Goal: Information Seeking & Learning: Learn about a topic

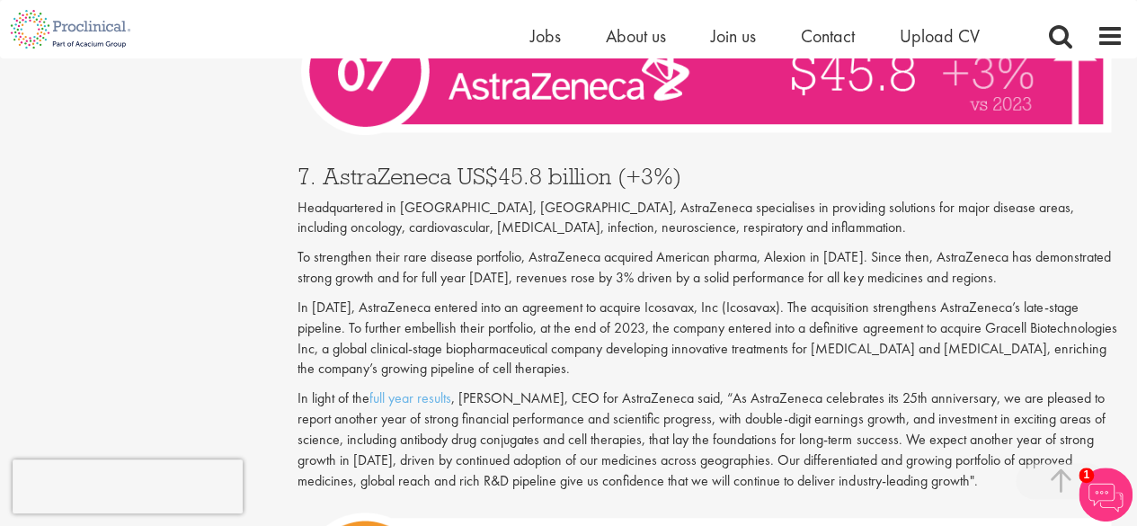
scroll to position [3404, 0]
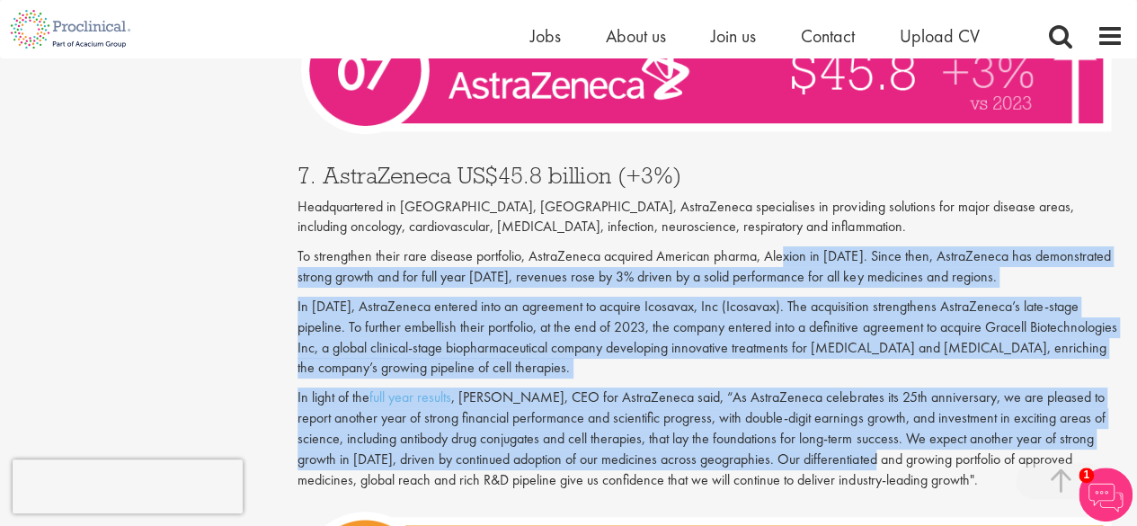
drag, startPoint x: 822, startPoint y: 422, endPoint x: 780, endPoint y: 201, distance: 224.1
click at [780, 201] on div "7. AstraZeneca US$45.8 billion (+3%) Headquartered in [GEOGRAPHIC_DATA], [GEOGR…" at bounding box center [710, 322] width 853 height 353
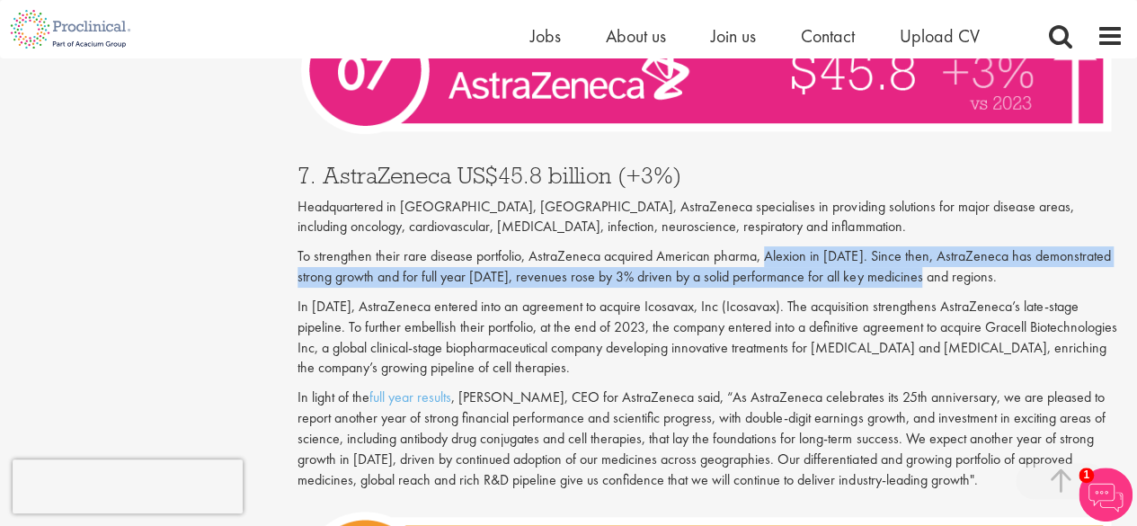
drag, startPoint x: 780, startPoint y: 201, endPoint x: 915, endPoint y: 244, distance: 141.3
click at [915, 244] on div "7. AstraZeneca US$45.8 billion (+3%) Headquartered in [GEOGRAPHIC_DATA], [GEOGR…" at bounding box center [710, 322] width 853 height 353
click at [915, 246] on p "To strengthen their rare disease portfolio, AstraZeneca acquired American pharm…" at bounding box center [711, 266] width 826 height 41
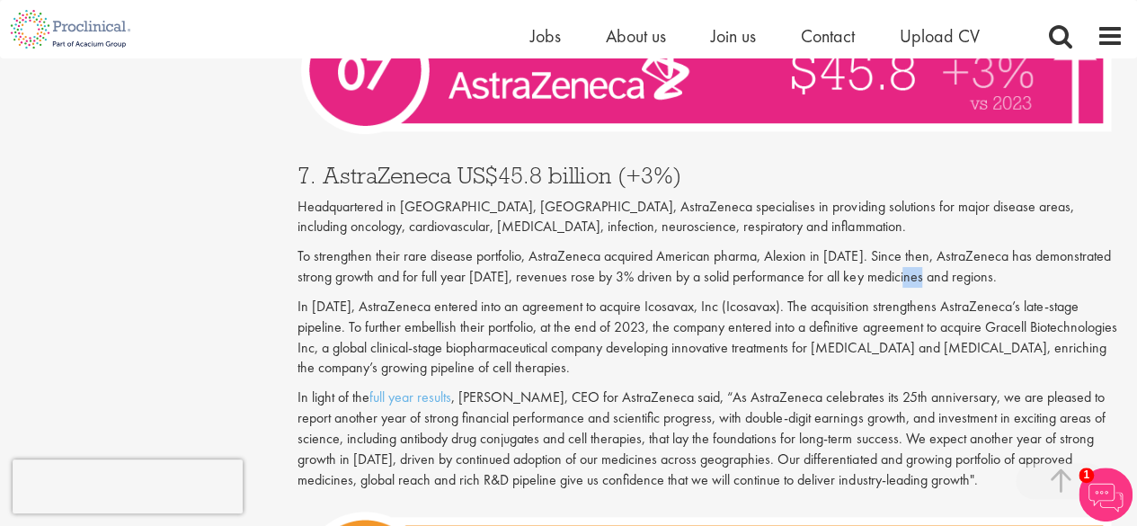
click at [915, 246] on p "To strengthen their rare disease portfolio, AstraZeneca acquired American pharm…" at bounding box center [711, 266] width 826 height 41
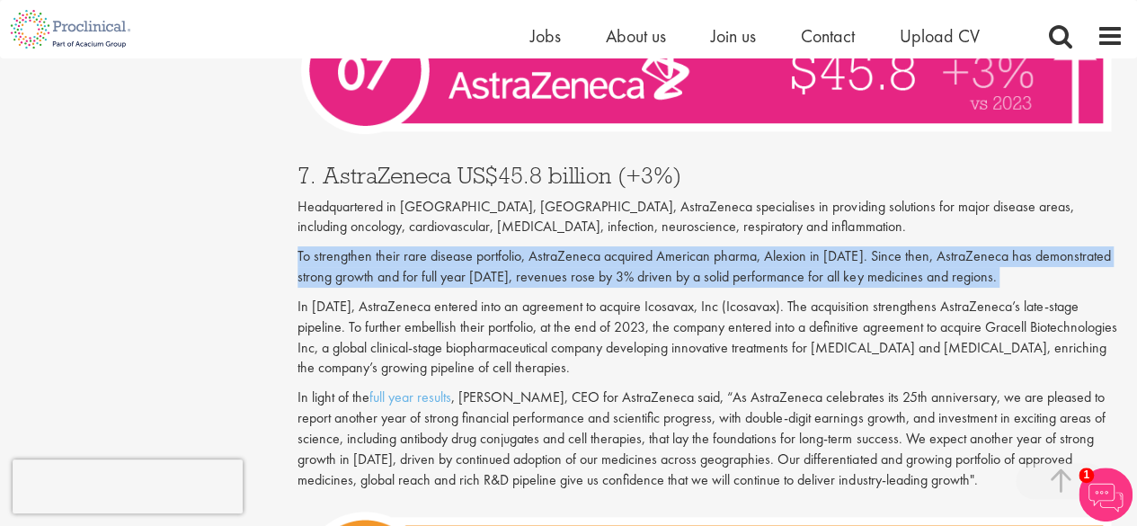
click at [915, 246] on p "To strengthen their rare disease portfolio, AstraZeneca acquired American pharm…" at bounding box center [711, 266] width 826 height 41
click at [379, 246] on p "To strengthen their rare disease portfolio, AstraZeneca acquired American pharm…" at bounding box center [711, 266] width 826 height 41
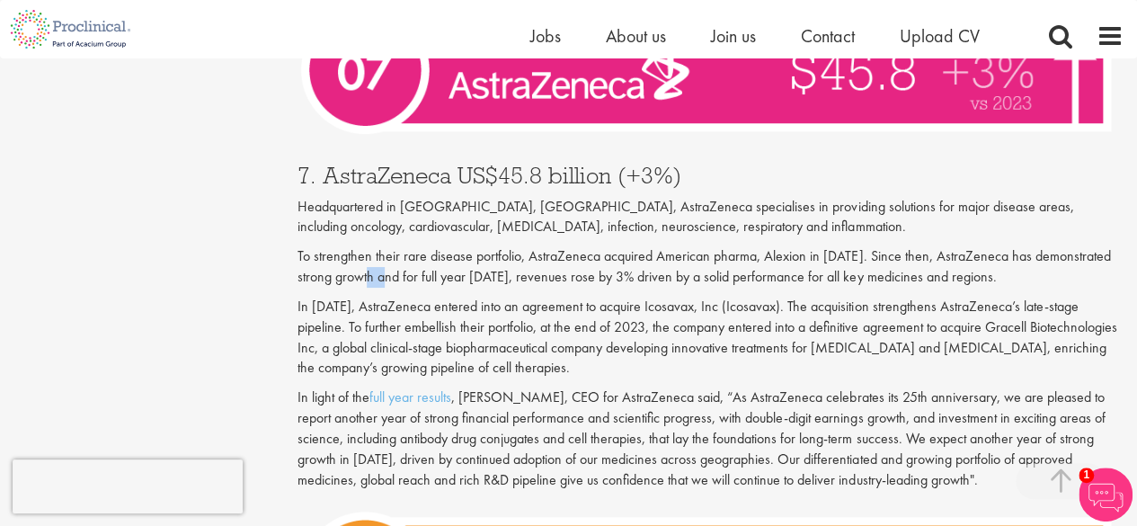
click at [379, 246] on p "To strengthen their rare disease portfolio, AstraZeneca acquired American pharm…" at bounding box center [711, 266] width 826 height 41
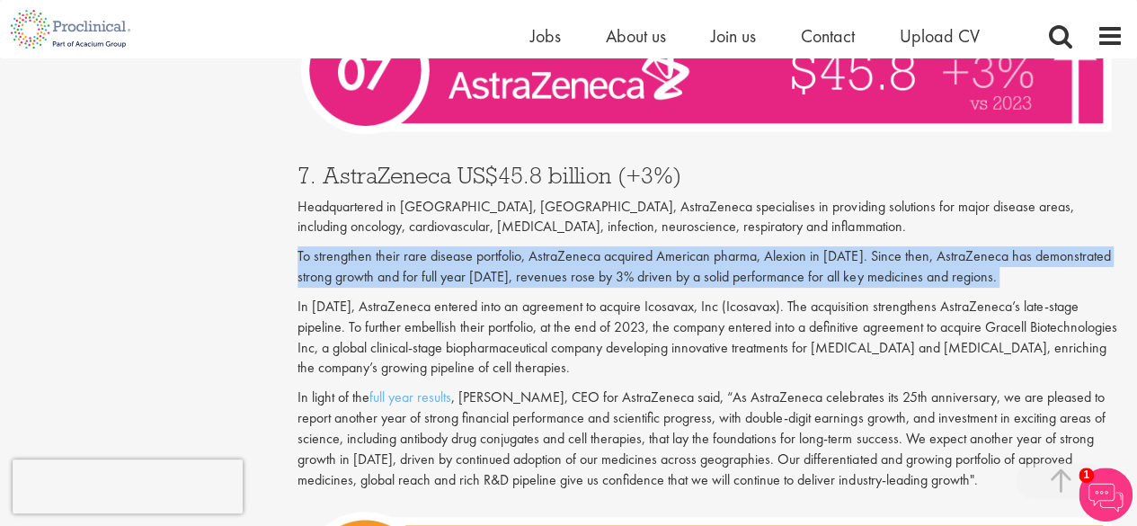
click at [379, 246] on p "To strengthen their rare disease portfolio, AstraZeneca acquired American pharm…" at bounding box center [711, 266] width 826 height 41
click at [602, 246] on p "To strengthen their rare disease portfolio, AstraZeneca acquired American pharm…" at bounding box center [711, 266] width 826 height 41
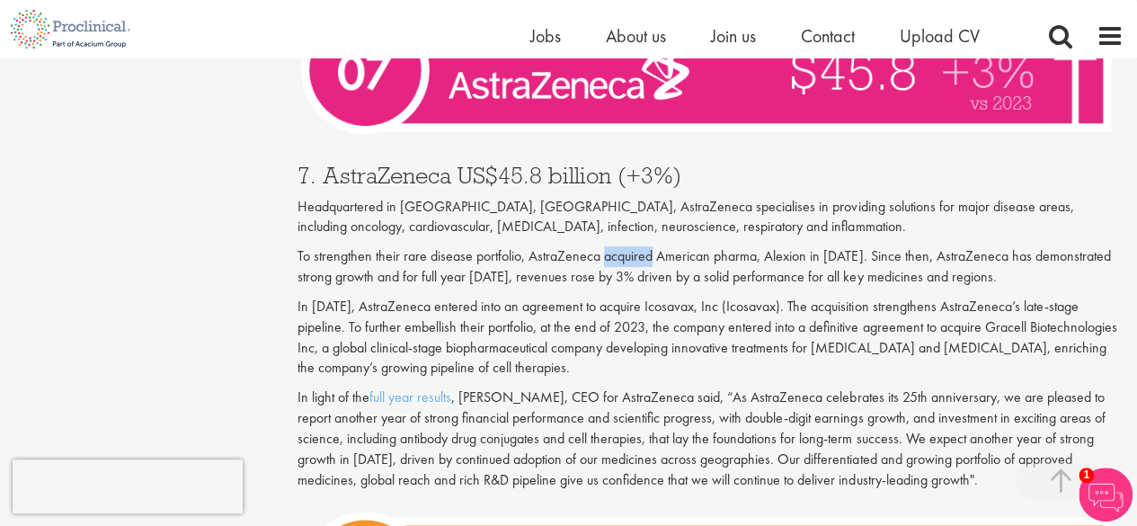
click at [602, 246] on p "To strengthen their rare disease portfolio, AstraZeneca acquired American pharm…" at bounding box center [711, 266] width 826 height 41
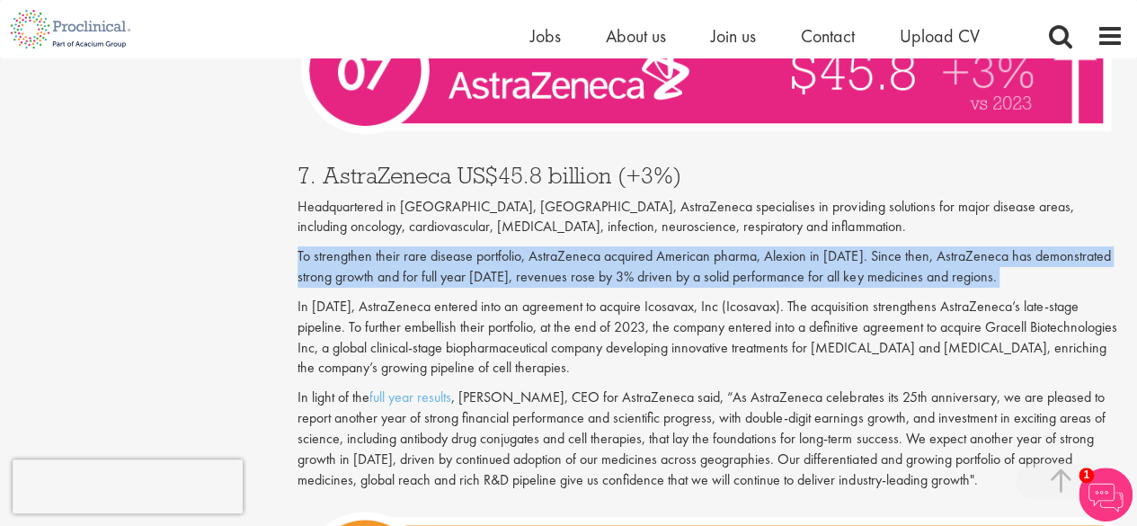
click at [602, 246] on p "To strengthen their rare disease portfolio, AstraZeneca acquired American pharm…" at bounding box center [711, 266] width 826 height 41
click at [795, 246] on p "To strengthen their rare disease portfolio, AstraZeneca acquired American pharm…" at bounding box center [711, 266] width 826 height 41
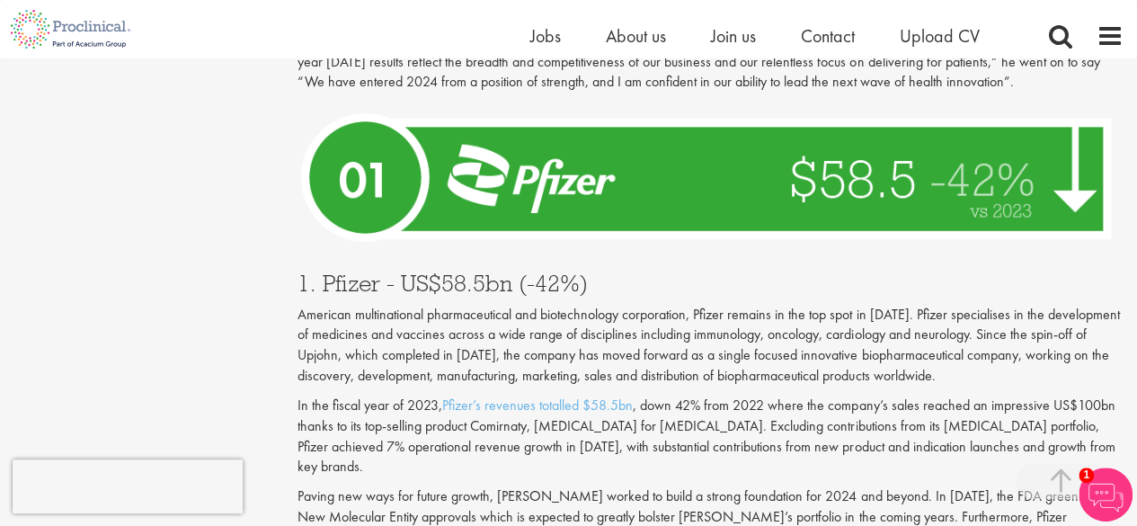
scroll to position [6450, 0]
